Goal: Transaction & Acquisition: Purchase product/service

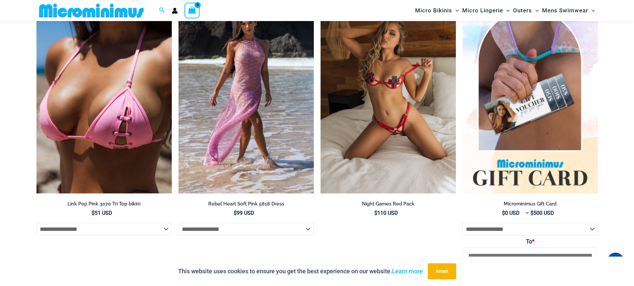
scroll to position [1476, 0]
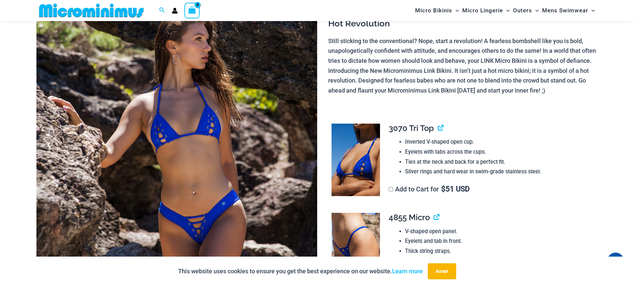
scroll to position [81, 0]
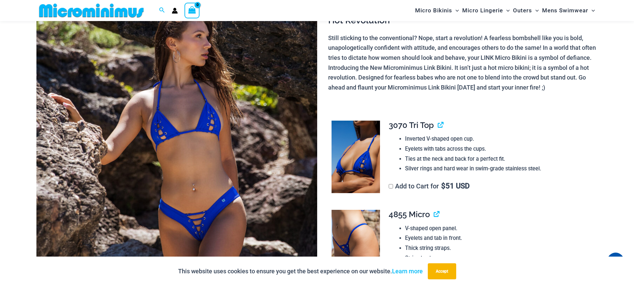
click at [170, 137] on img at bounding box center [176, 190] width 281 height 421
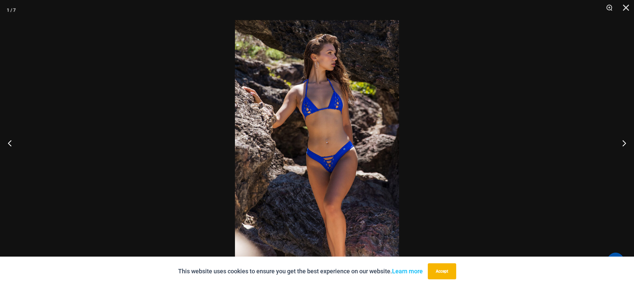
click at [315, 108] on img at bounding box center [317, 143] width 164 height 246
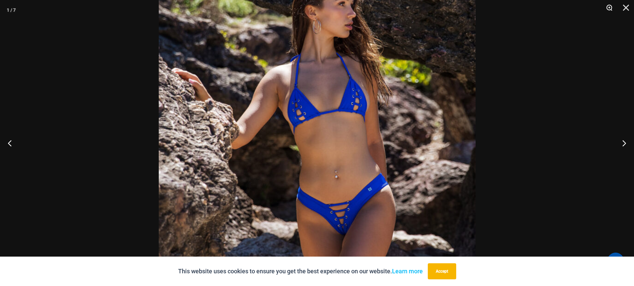
click at [608, 10] on button "Zoom" at bounding box center [606, 10] width 17 height 20
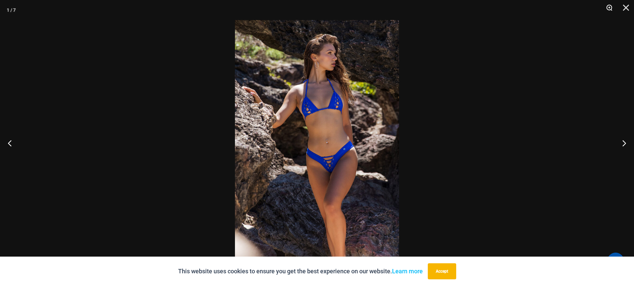
click at [608, 10] on button "Zoom" at bounding box center [606, 10] width 17 height 20
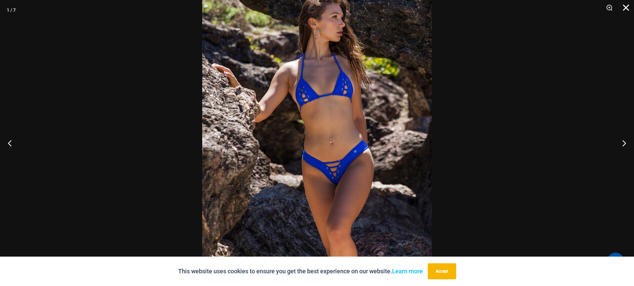
click at [626, 9] on button "Close" at bounding box center [623, 10] width 17 height 20
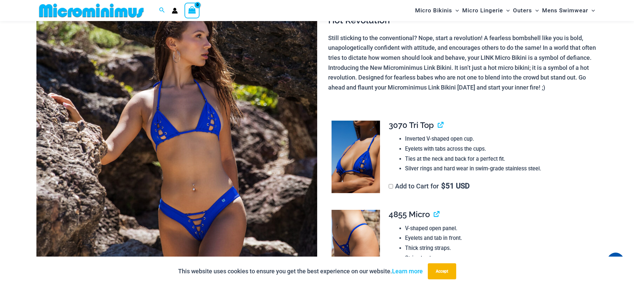
scroll to position [143, 0]
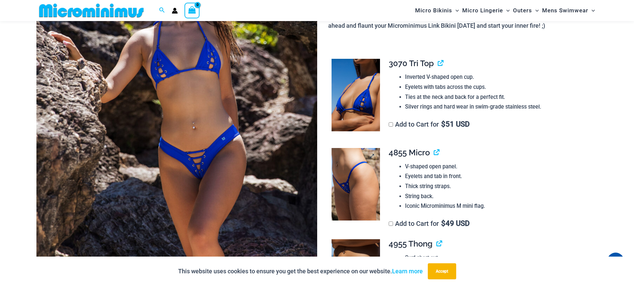
click at [379, 180] on img at bounding box center [355, 184] width 48 height 73
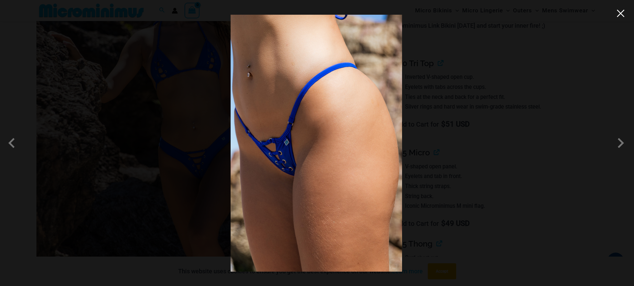
click at [623, 11] on button "Close" at bounding box center [620, 13] width 10 height 10
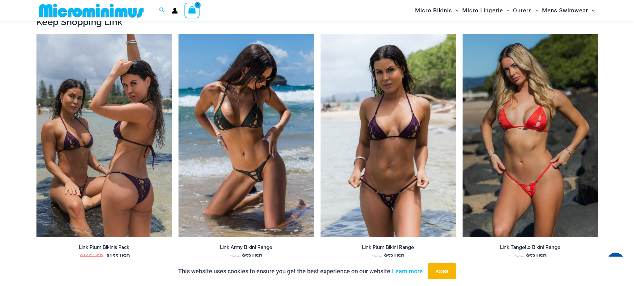
scroll to position [775, 0]
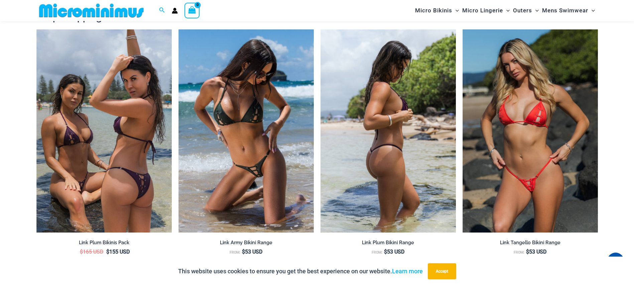
click at [407, 148] on img at bounding box center [387, 130] width 135 height 203
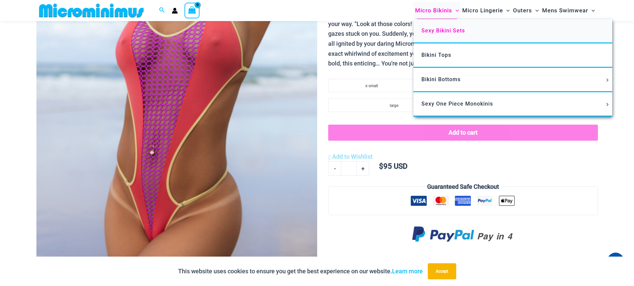
scroll to position [188, 0]
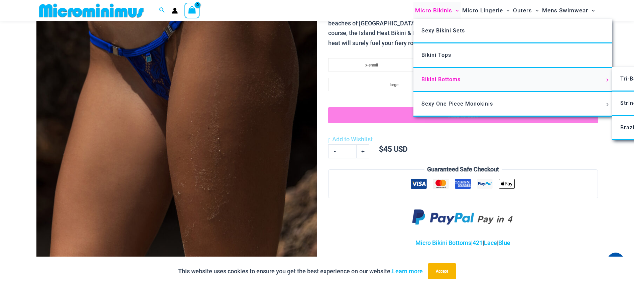
scroll to position [219, 0]
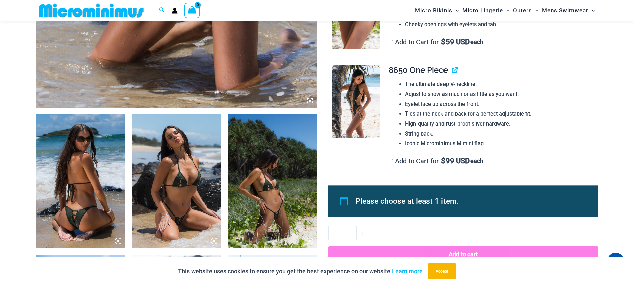
scroll to position [521, 0]
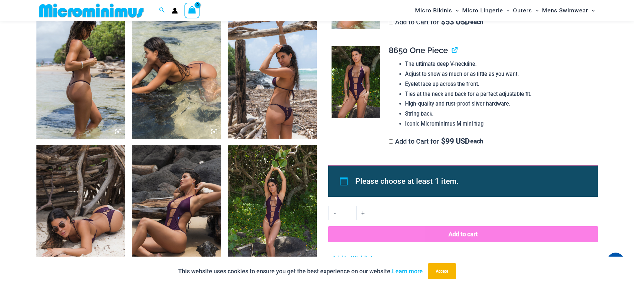
scroll to position [740, 0]
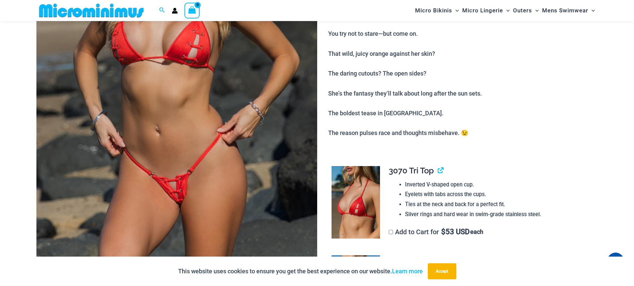
scroll to position [193, 0]
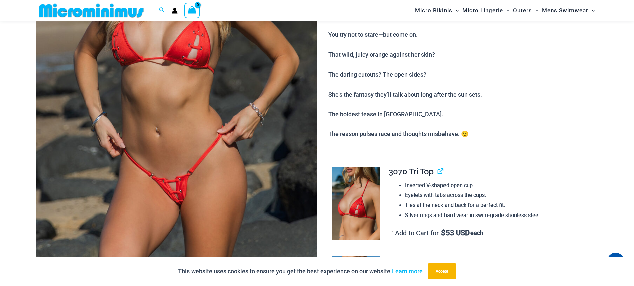
click at [183, 187] on img at bounding box center [176, 77] width 281 height 421
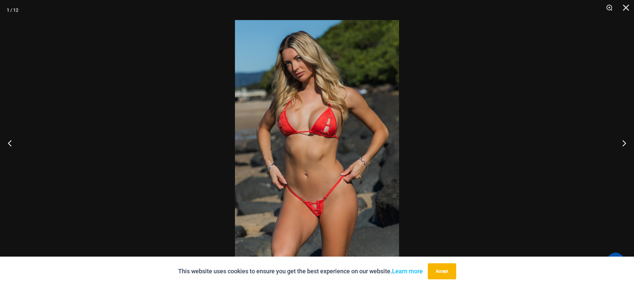
click at [319, 216] on img at bounding box center [317, 143] width 164 height 246
